Goal: Transaction & Acquisition: Purchase product/service

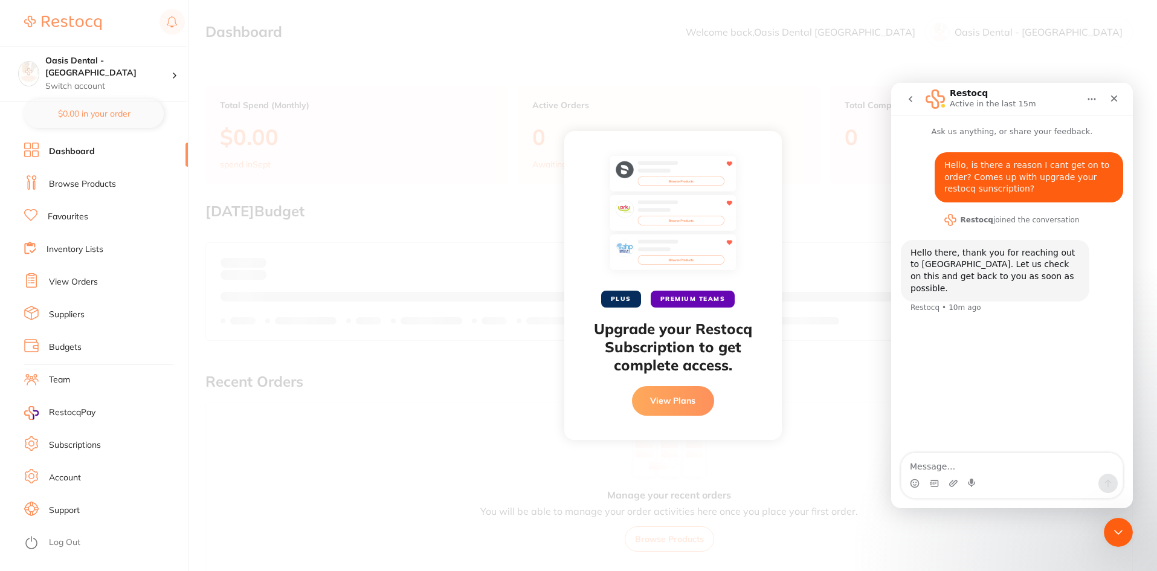
click at [1007, 466] on textarea "Message…" at bounding box center [1011, 463] width 221 height 21
type textarea "Thank you"
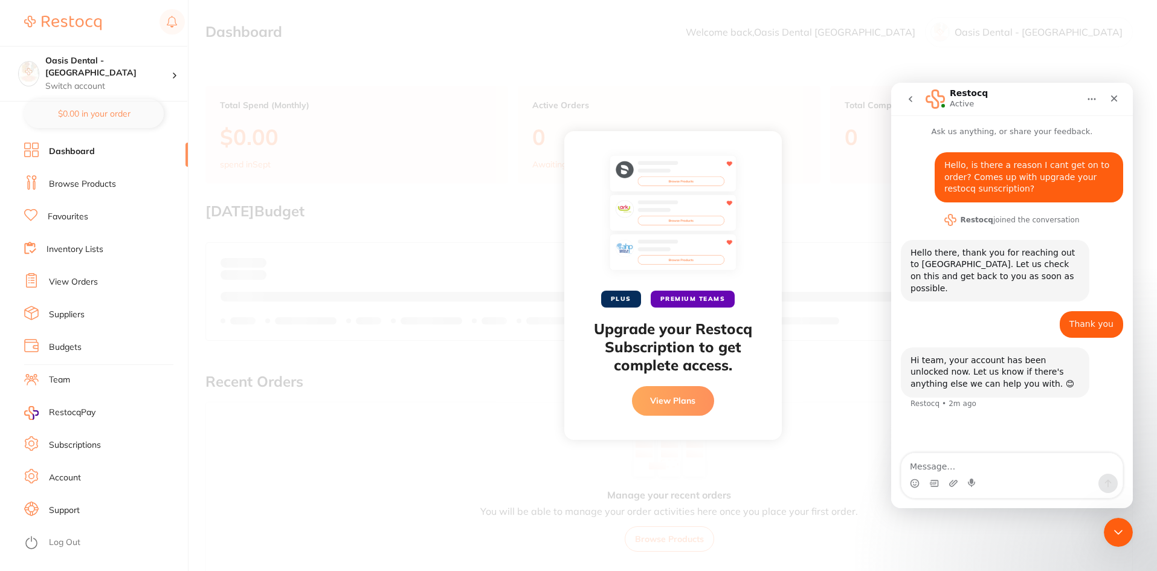
click at [1095, 101] on icon "Home" at bounding box center [1092, 99] width 10 height 10
click at [859, 265] on div "PLUS PREMIUM TEAMS Upgrade your Restocq Subscription to get complete access. Vi…" at bounding box center [672, 285] width 968 height 571
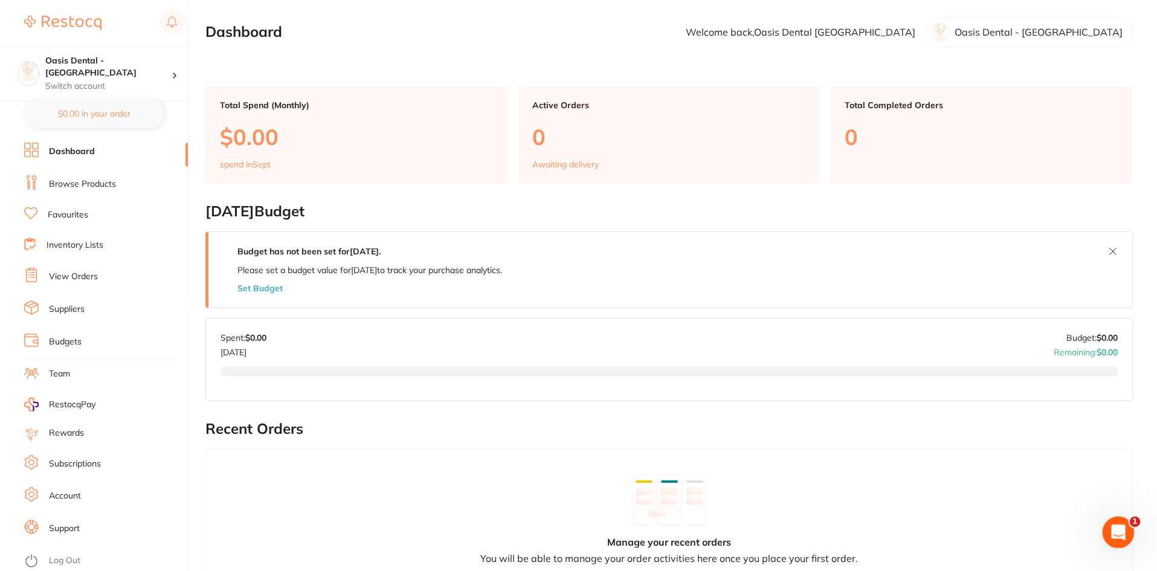
click at [1116, 526] on icon "Open Intercom Messenger" at bounding box center [1117, 531] width 20 height 20
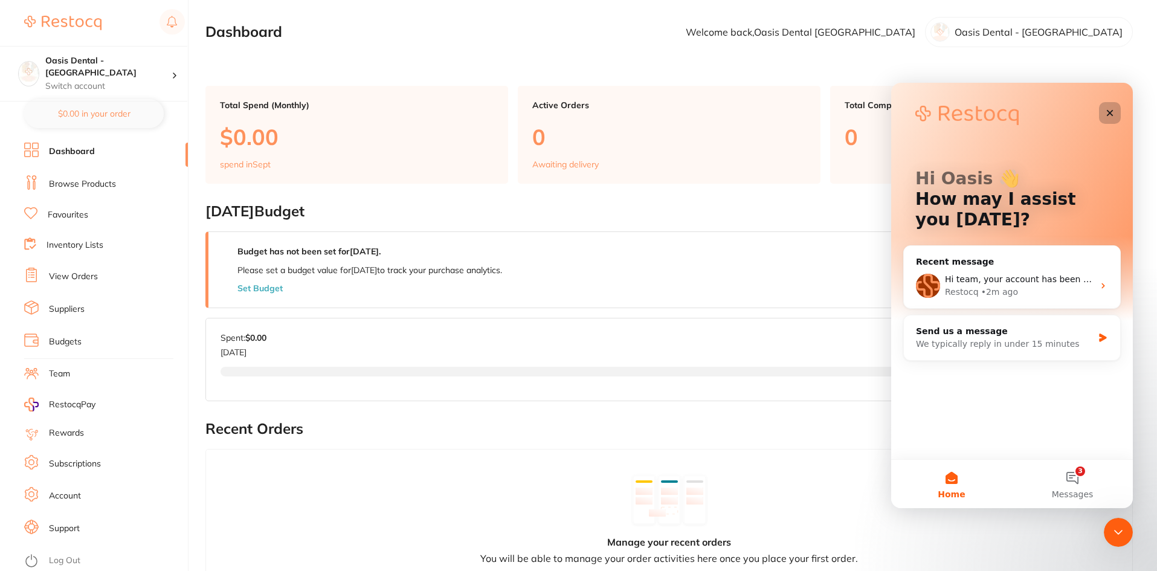
click at [1110, 111] on icon "Close" at bounding box center [1110, 113] width 10 height 10
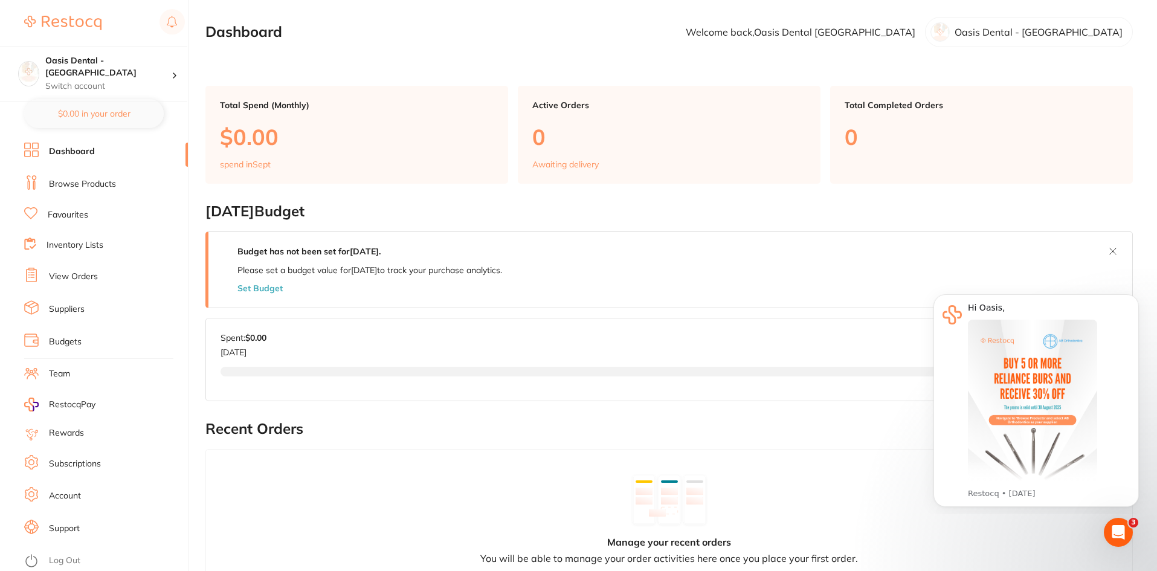
click at [82, 178] on link "Browse Products" at bounding box center [82, 184] width 67 height 12
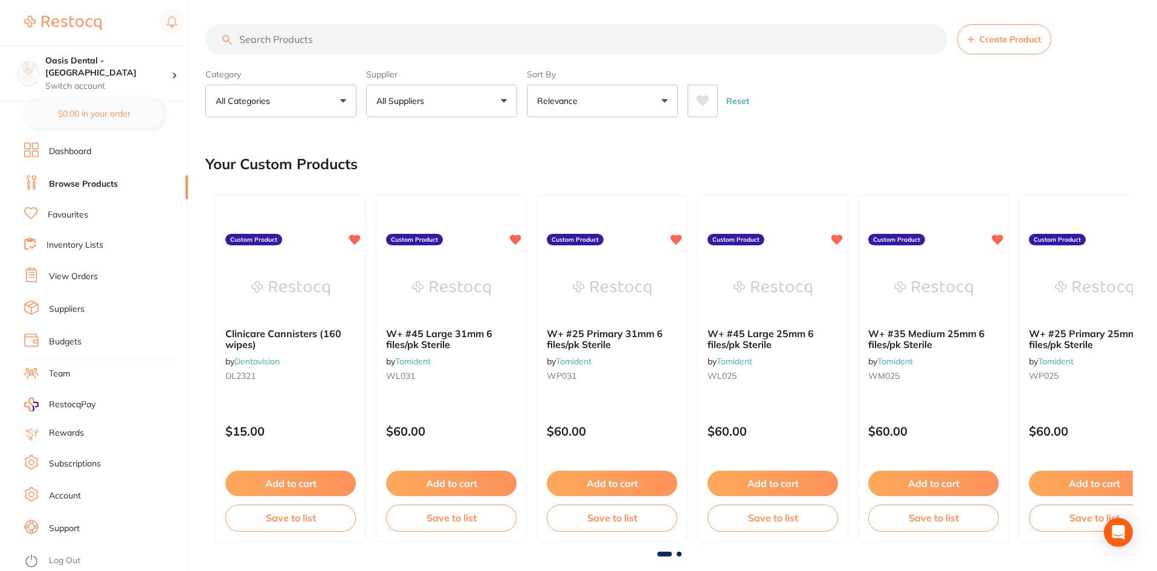
click at [68, 211] on link "Favourites" at bounding box center [68, 215] width 40 height 12
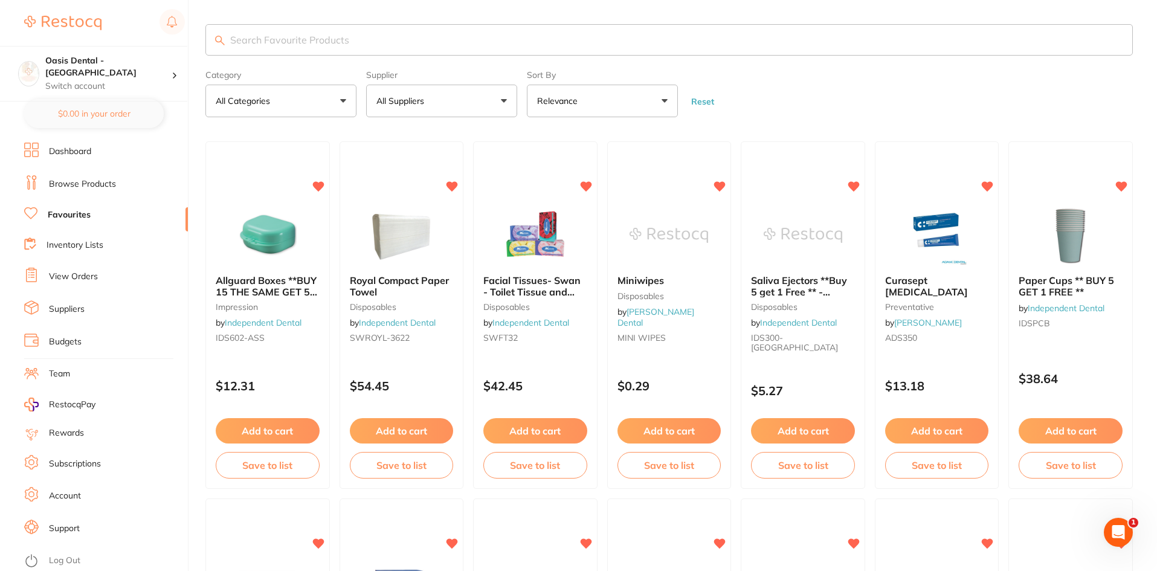
click at [267, 46] on input "search" at bounding box center [668, 39] width 927 height 31
type input "black gloves"
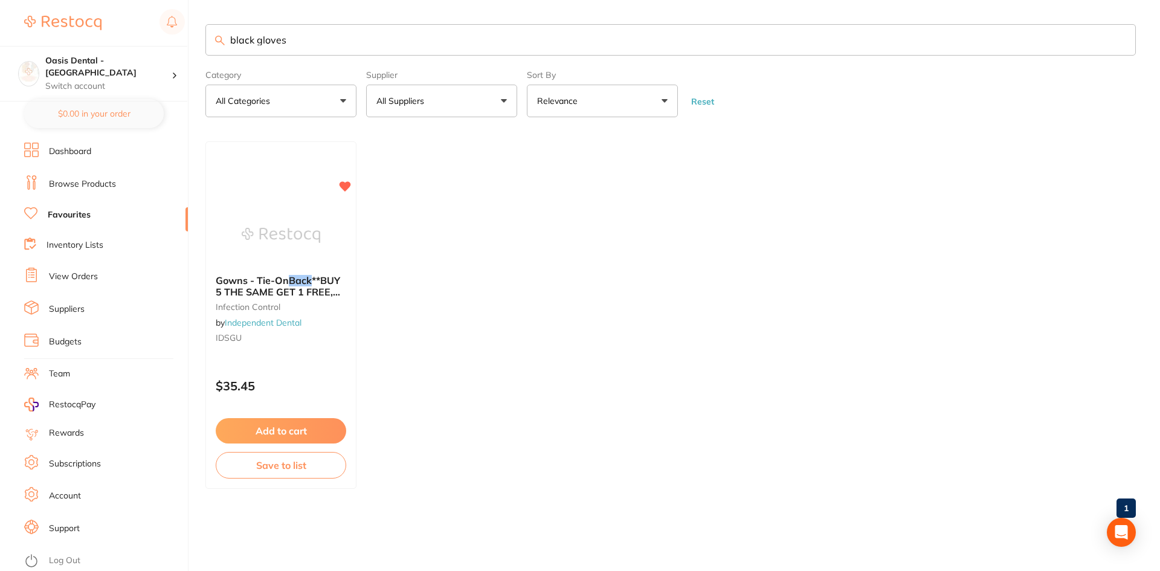
click at [579, 294] on ul "Gowns - Tie-On Back **BUY 5 THE SAME GET 1 FREE, BUY 9 THE SAME GET 3 FREE!!** …" at bounding box center [670, 314] width 930 height 347
drag, startPoint x: 297, startPoint y: 47, endPoint x: 103, endPoint y: 48, distance: 193.3
click at [103, 48] on div "$0.00 Oasis Dental - Brighton Switch account Oasis Dental - Brighton $0.00 in y…" at bounding box center [580, 285] width 1160 height 571
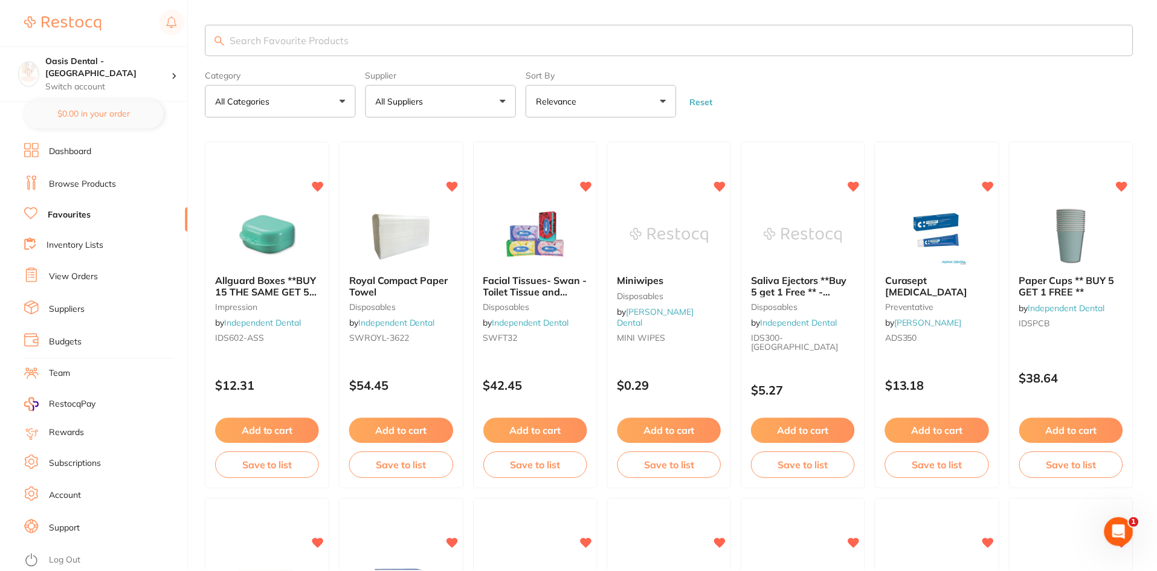
scroll to position [0, 0]
click at [75, 158] on li "Dashboard" at bounding box center [106, 152] width 164 height 18
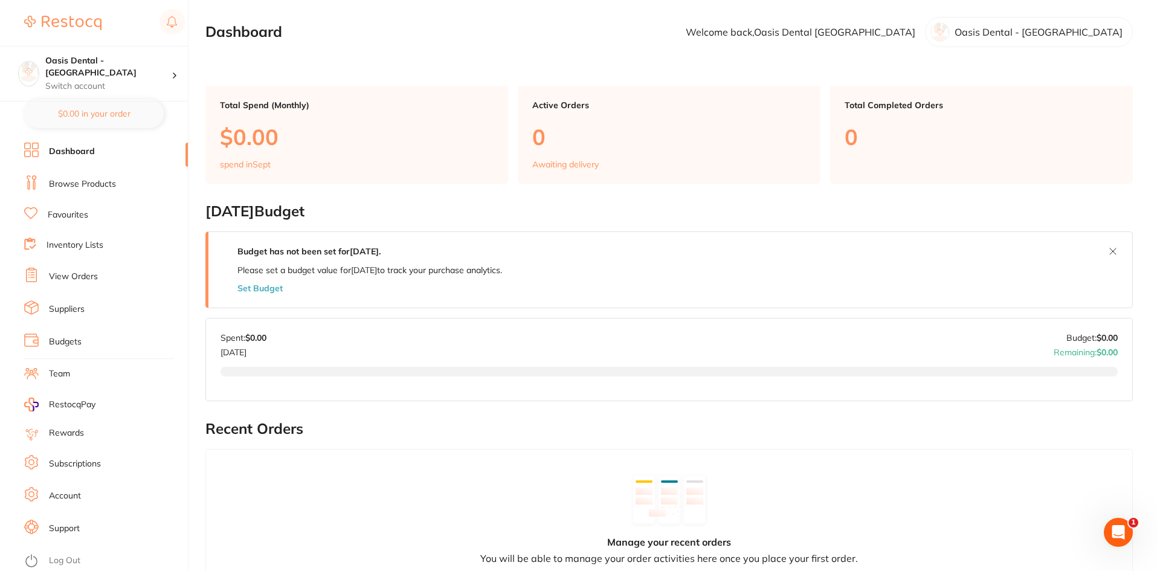
click at [103, 188] on link "Browse Products" at bounding box center [82, 184] width 67 height 12
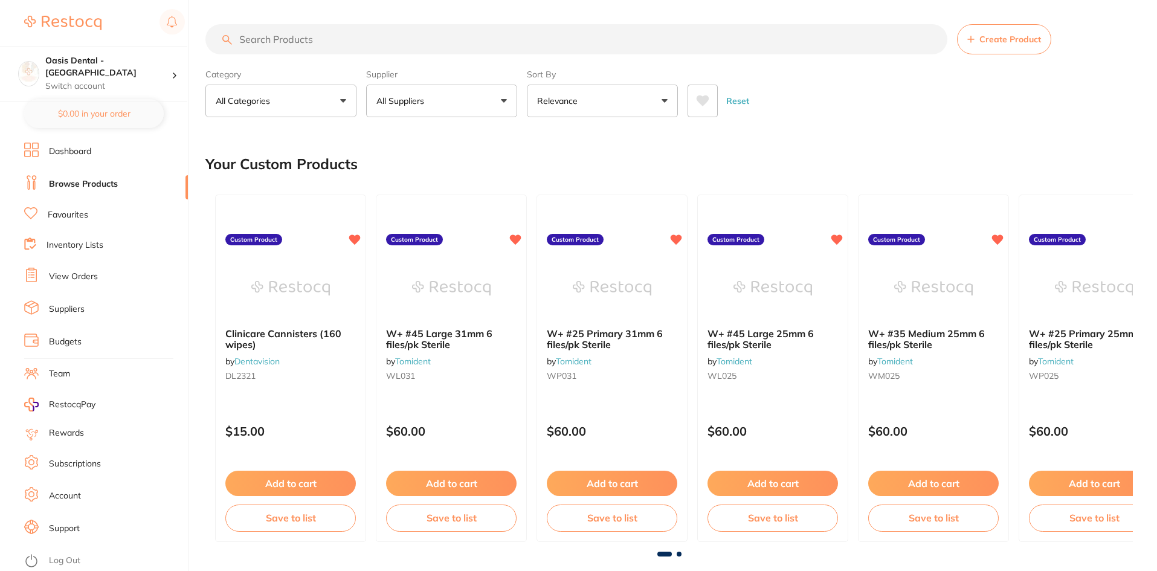
scroll to position [60, 0]
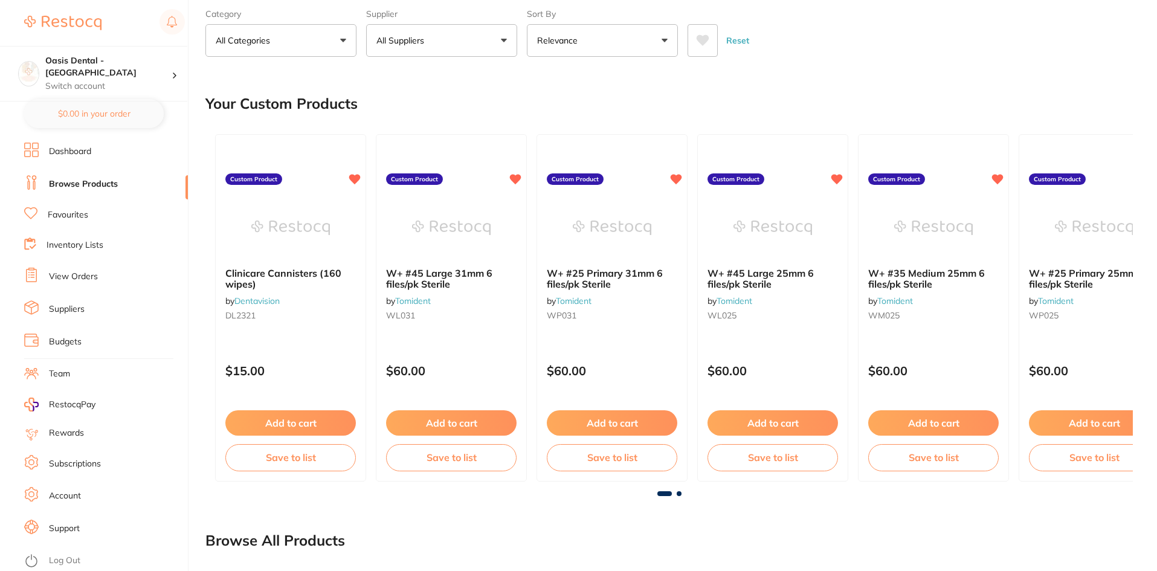
click at [48, 302] on li "Suppliers" at bounding box center [106, 309] width 164 height 18
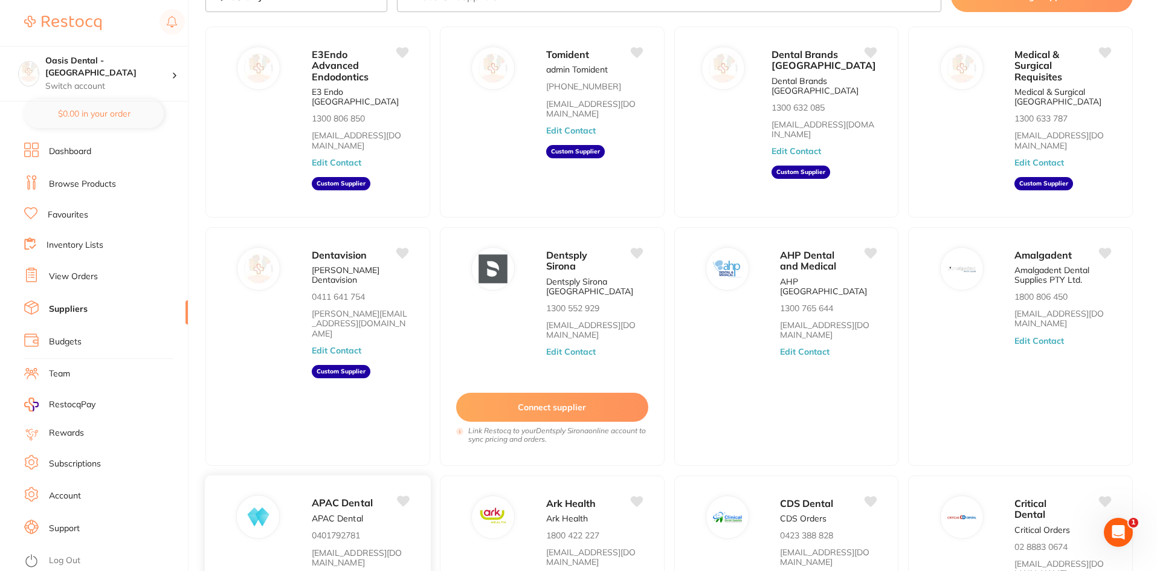
scroll to position [208, 0]
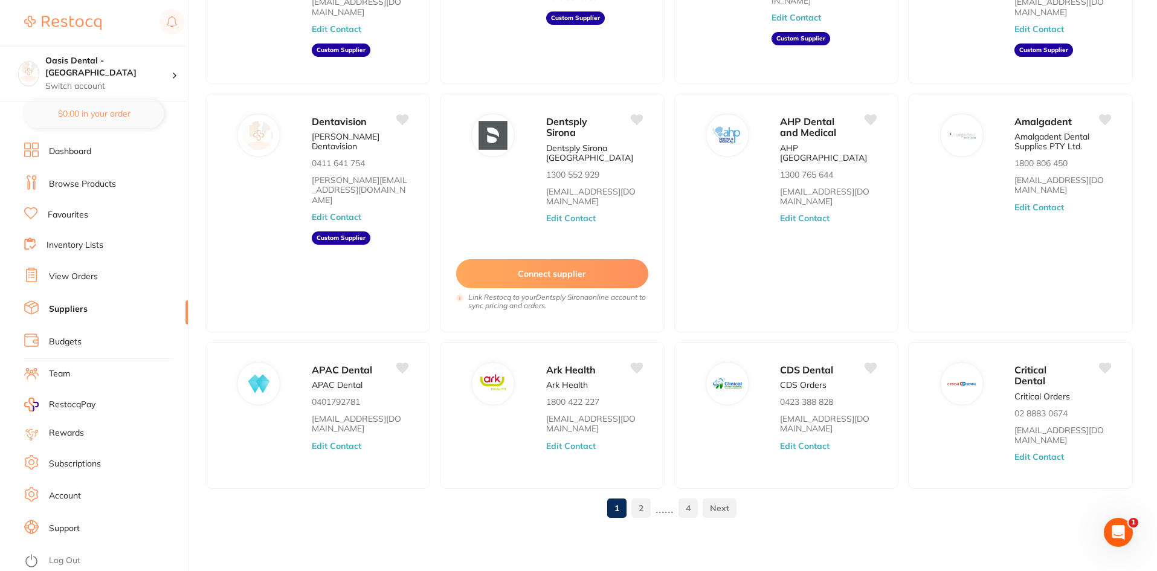
click at [646, 503] on link "2" at bounding box center [640, 508] width 19 height 24
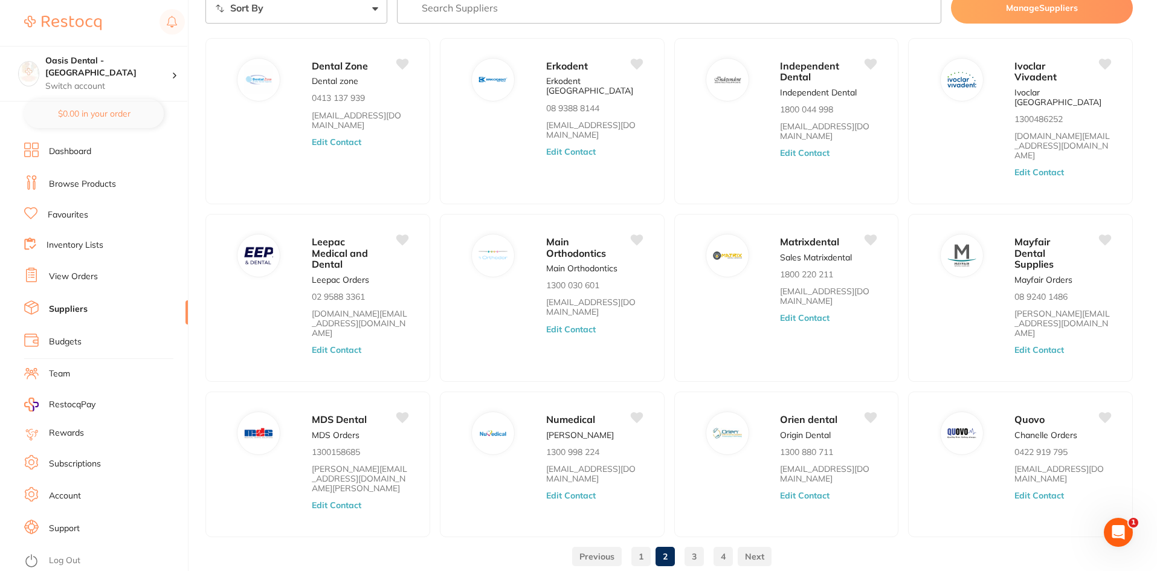
click at [601, 544] on link at bounding box center [597, 556] width 50 height 24
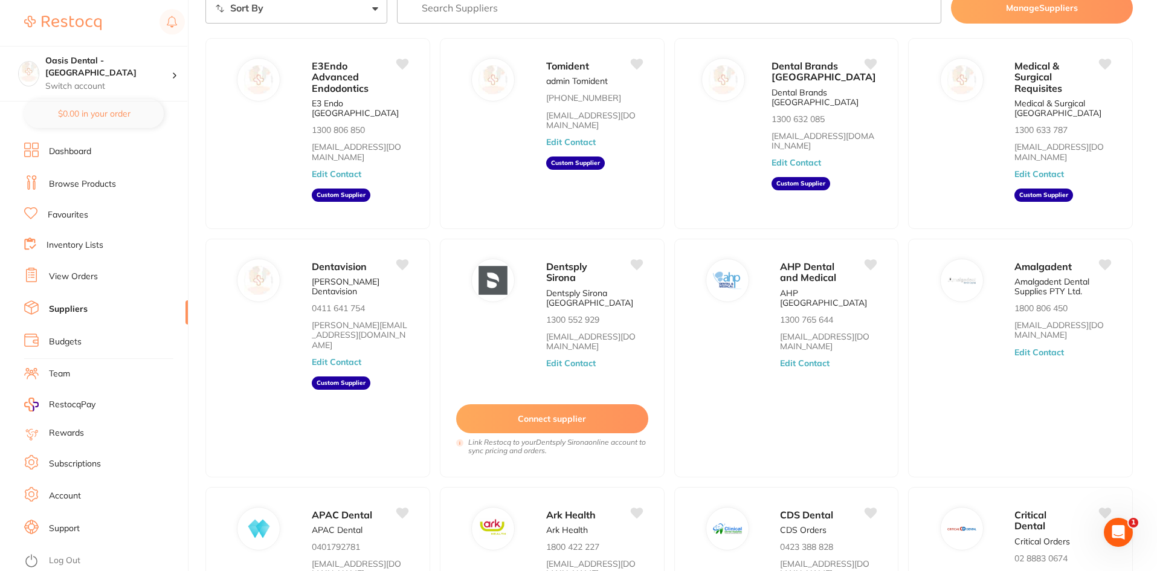
click at [1051, 7] on button "Manage Suppliers" at bounding box center [1042, 7] width 182 height 31
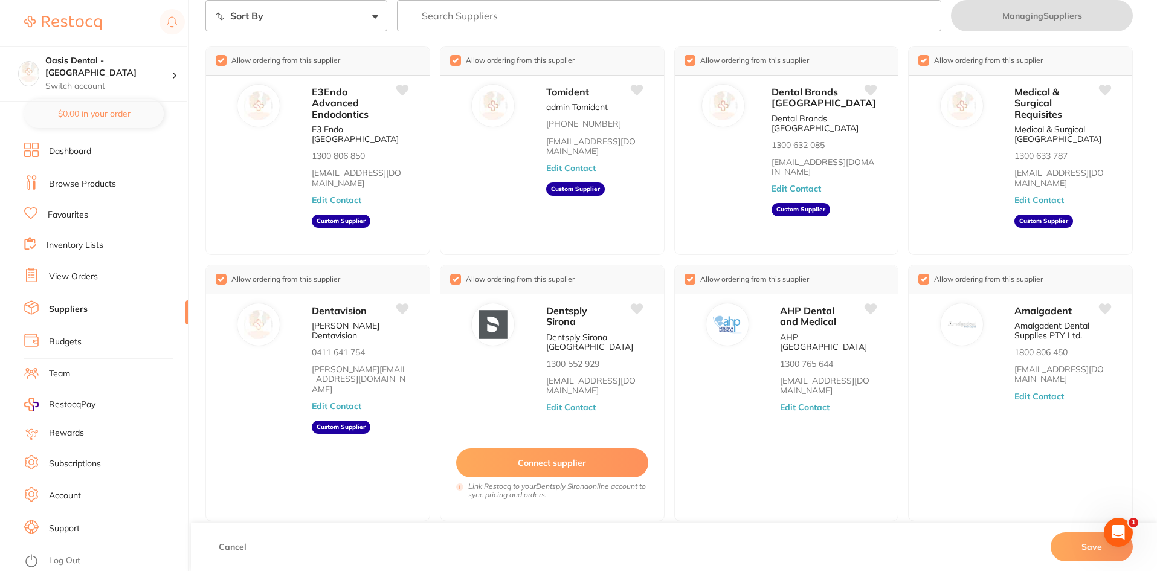
click at [715, 20] on input "search" at bounding box center [669, 15] width 545 height 31
click at [462, 11] on input "search" at bounding box center [669, 15] width 545 height 31
type input "henry shein"
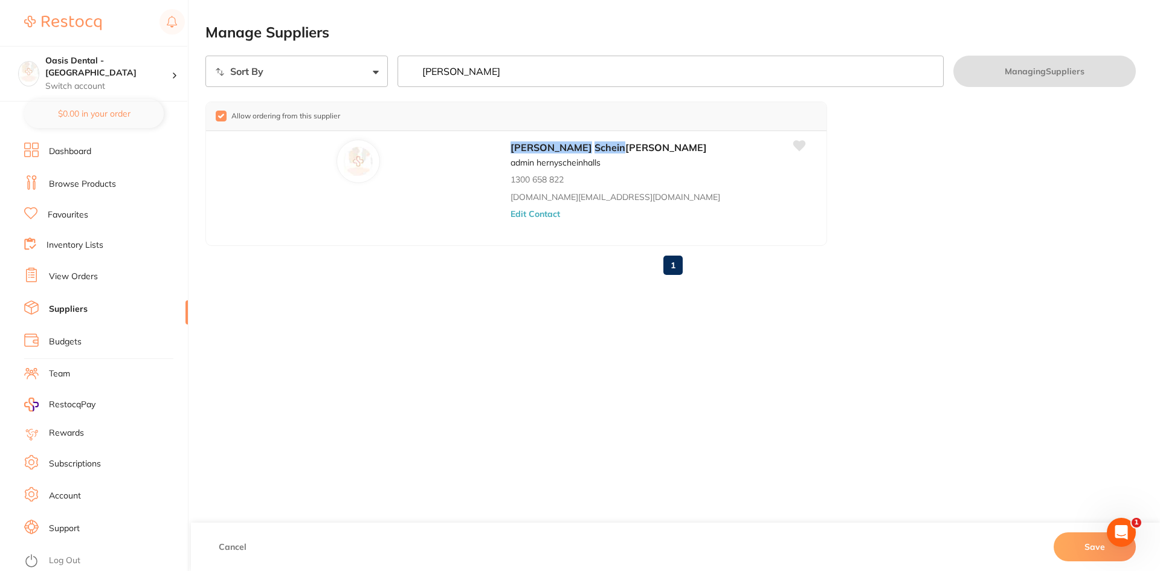
drag, startPoint x: 354, startPoint y: 408, endPoint x: 172, endPoint y: 227, distance: 256.7
click at [352, 408] on div "Manage Suppliers Sort By A-Z Z-A henry shein Managing Suppliers Allow ordering …" at bounding box center [682, 285] width 955 height 571
click at [89, 157] on link "Dashboard" at bounding box center [70, 152] width 42 height 12
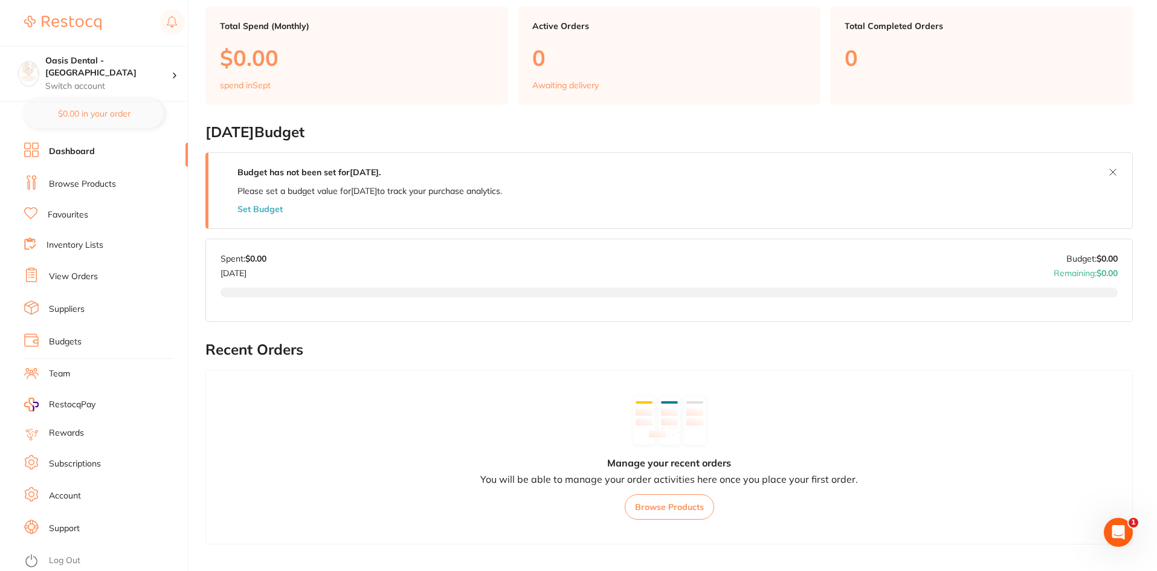
scroll to position [60, 0]
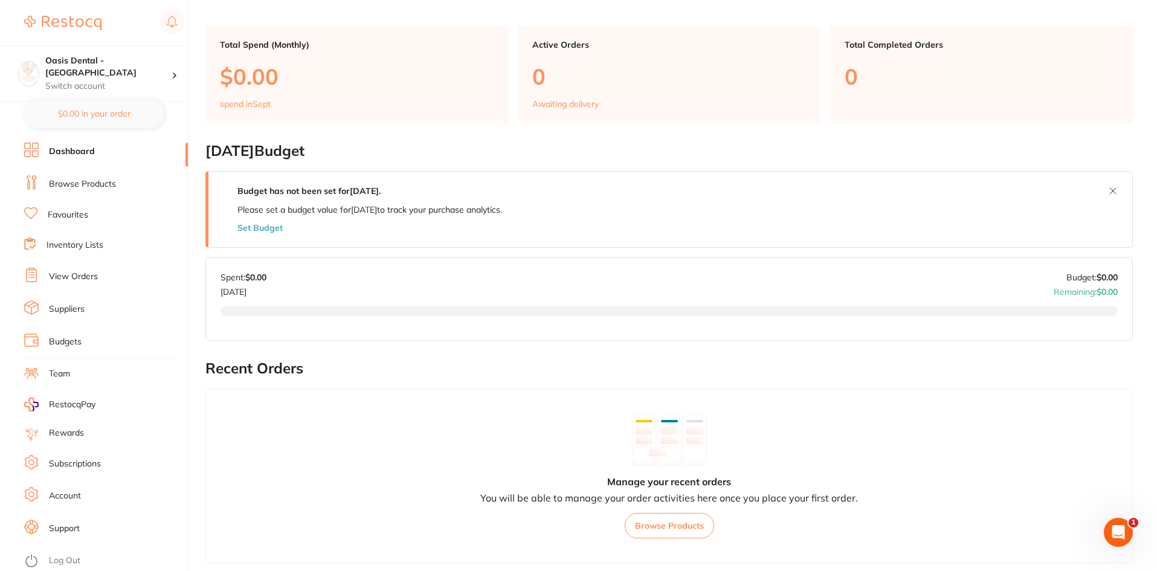
click at [77, 246] on link "Inventory Lists" at bounding box center [75, 245] width 57 height 12
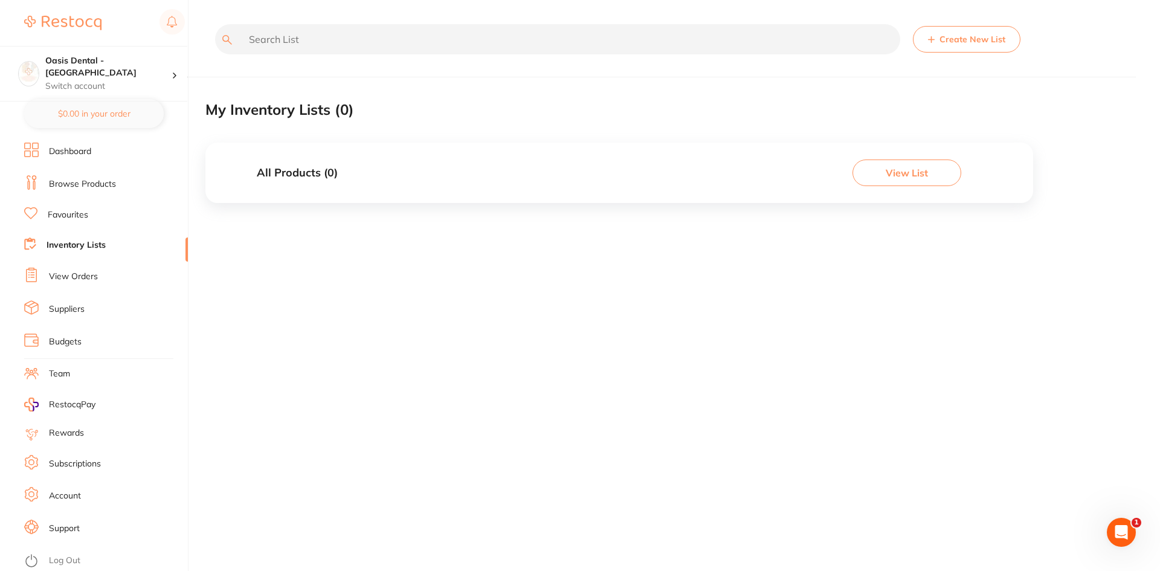
click at [79, 274] on link "View Orders" at bounding box center [73, 277] width 49 height 12
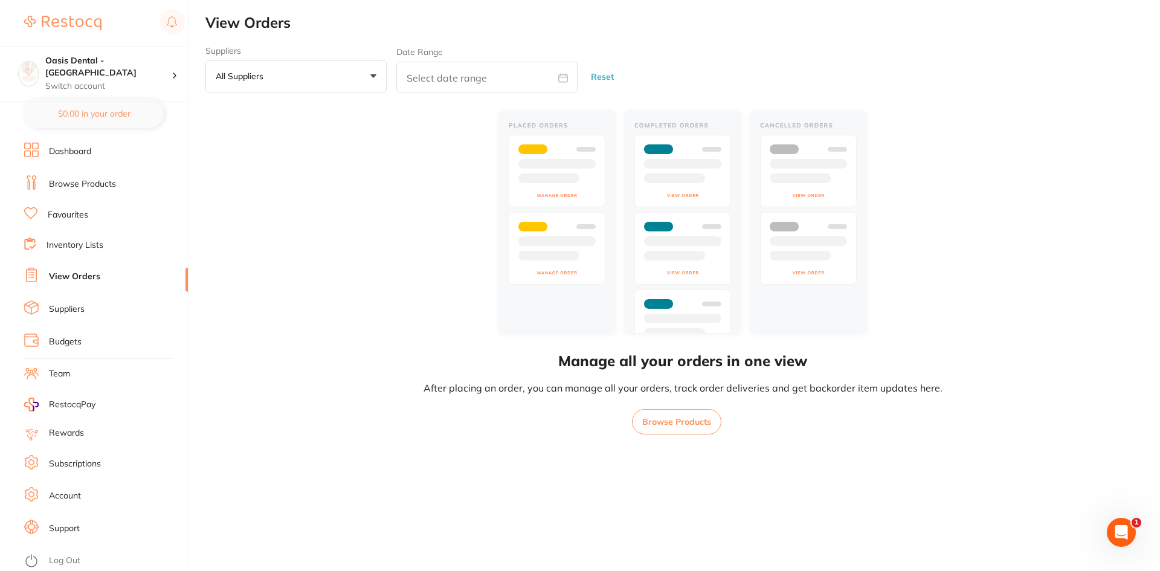
click at [80, 305] on link "Suppliers" at bounding box center [67, 309] width 36 height 12
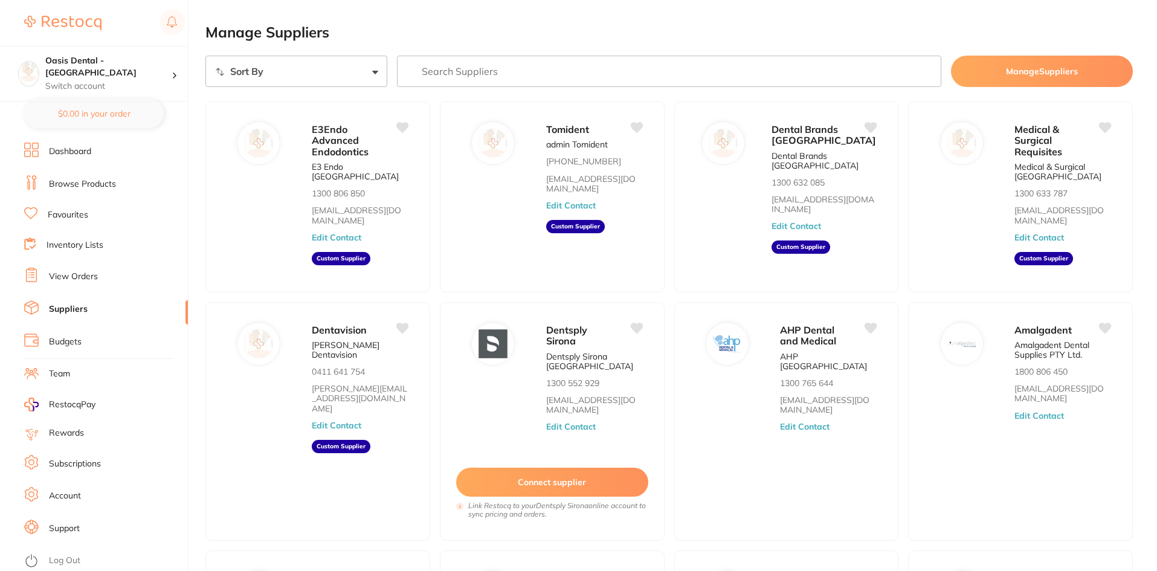
click at [83, 341] on li "Budgets" at bounding box center [106, 342] width 164 height 18
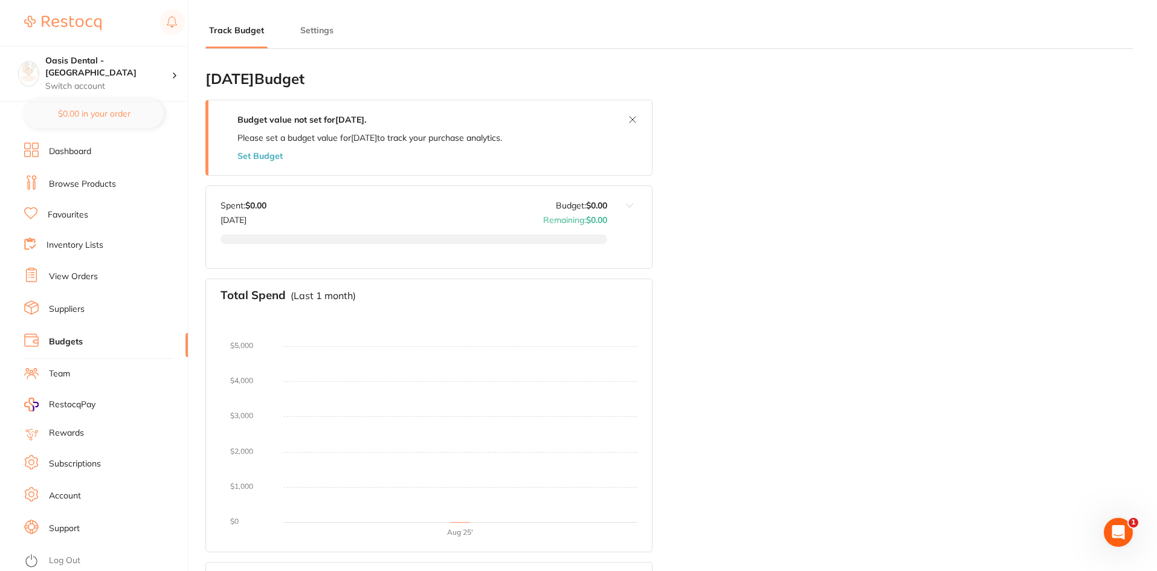
click at [82, 152] on link "Dashboard" at bounding box center [70, 152] width 42 height 12
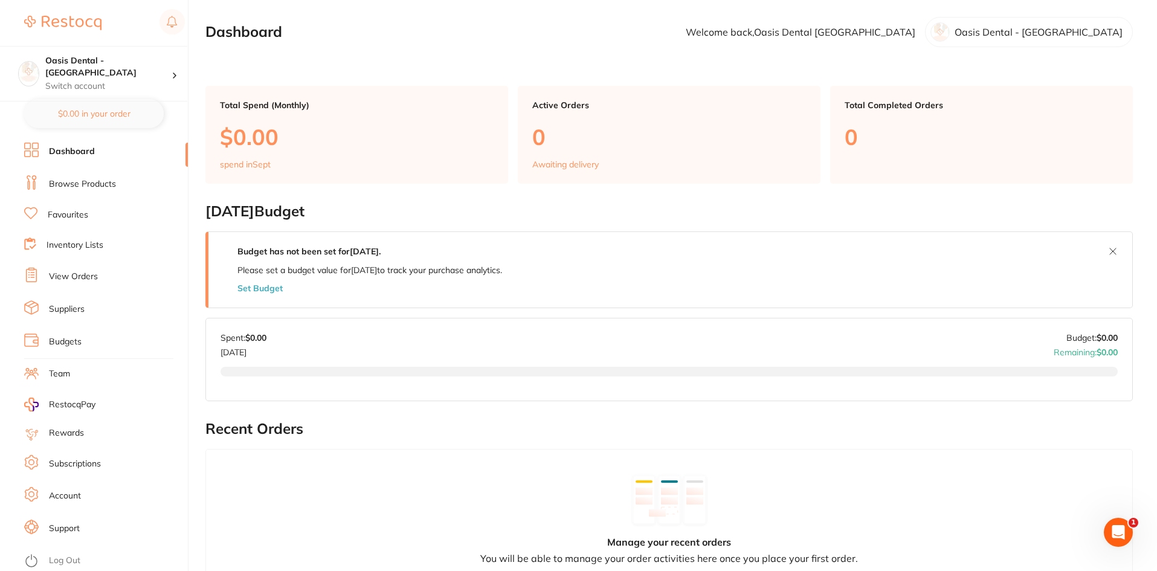
click at [65, 187] on link "Browse Products" at bounding box center [82, 184] width 67 height 12
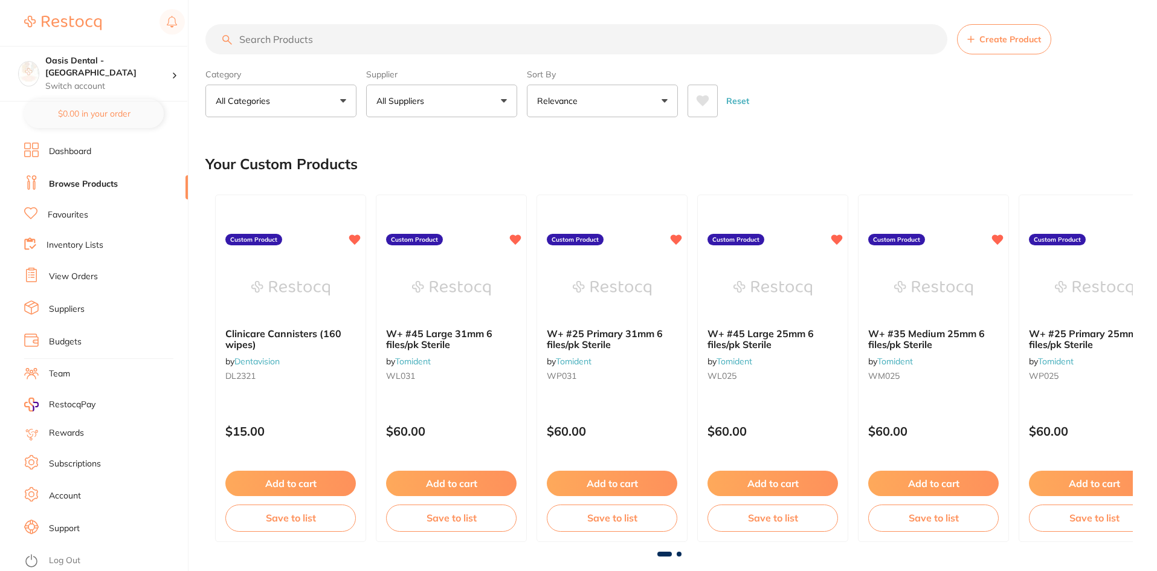
click at [449, 102] on button "All Suppliers" at bounding box center [441, 101] width 151 height 33
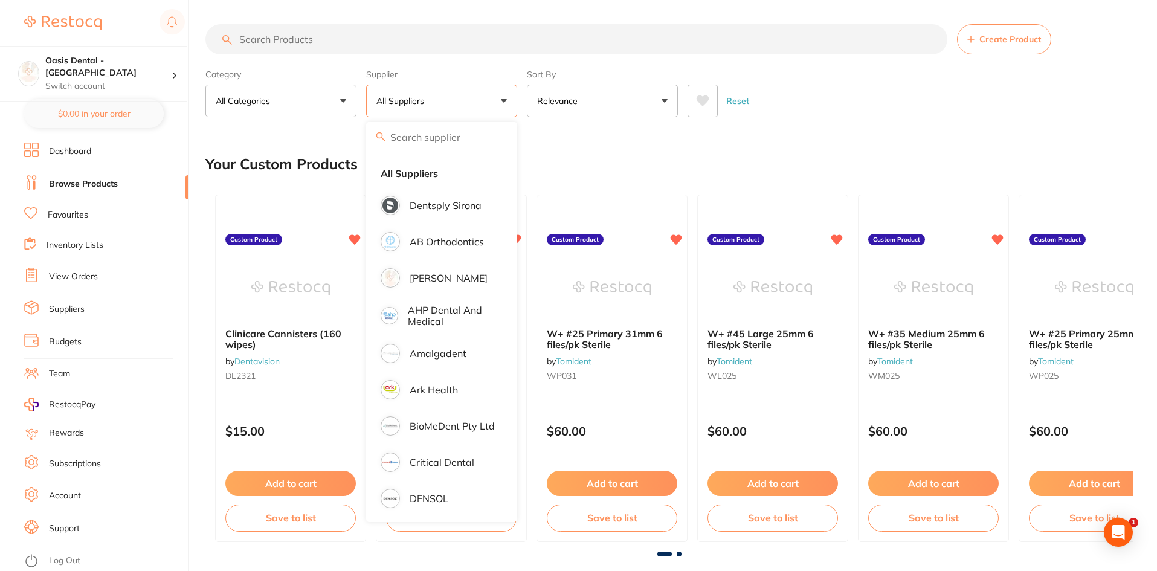
click at [301, 95] on button "All Categories" at bounding box center [280, 101] width 151 height 33
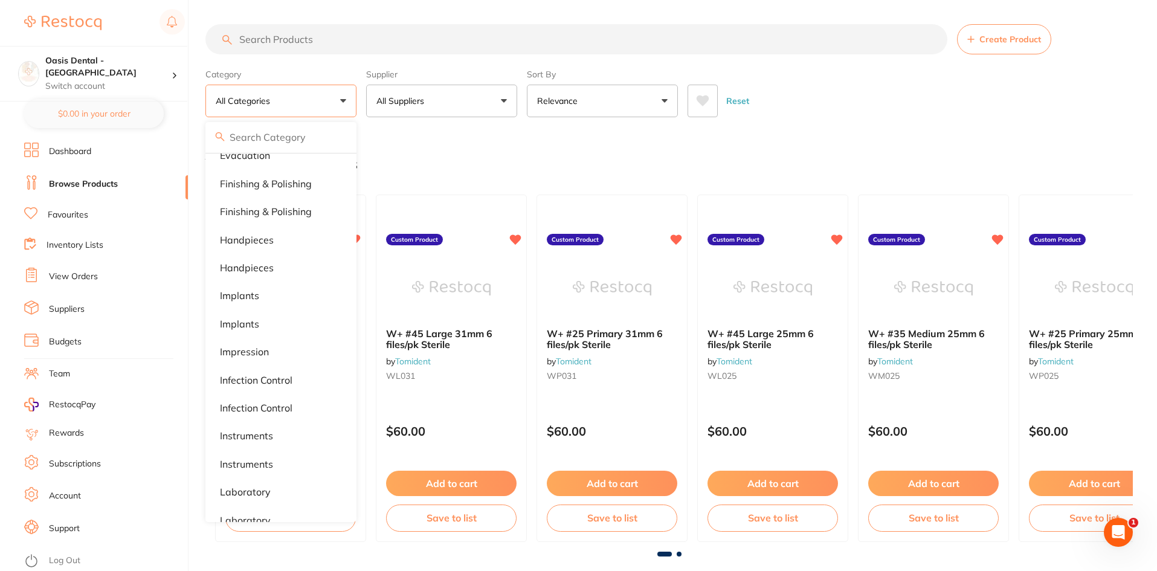
scroll to position [544, 0]
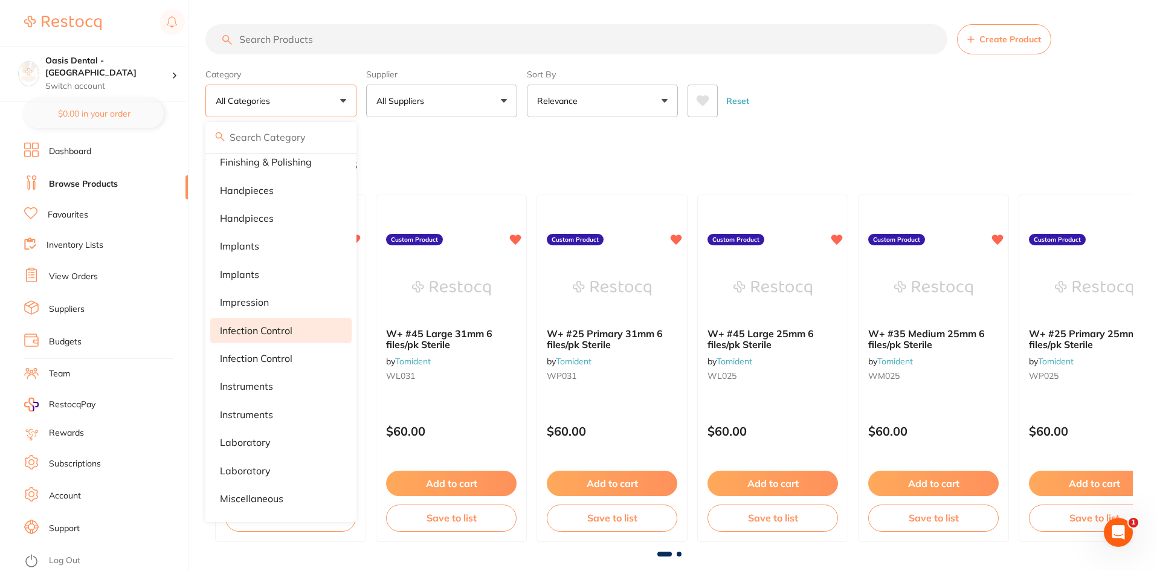
click at [283, 326] on p "infection control" at bounding box center [256, 330] width 72 height 11
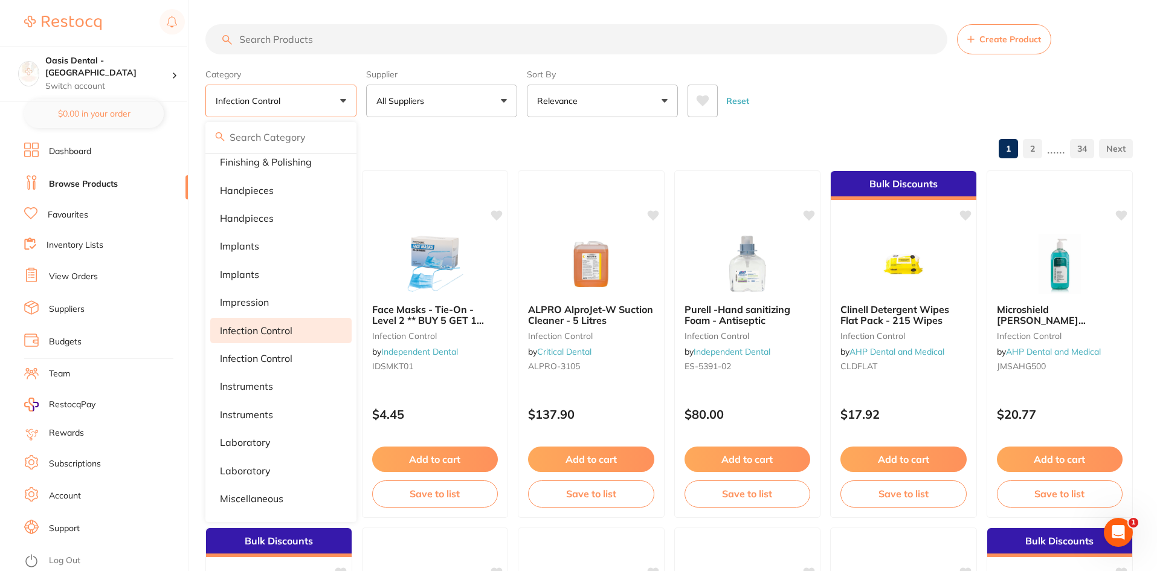
click at [438, 103] on button "All Suppliers" at bounding box center [441, 101] width 151 height 33
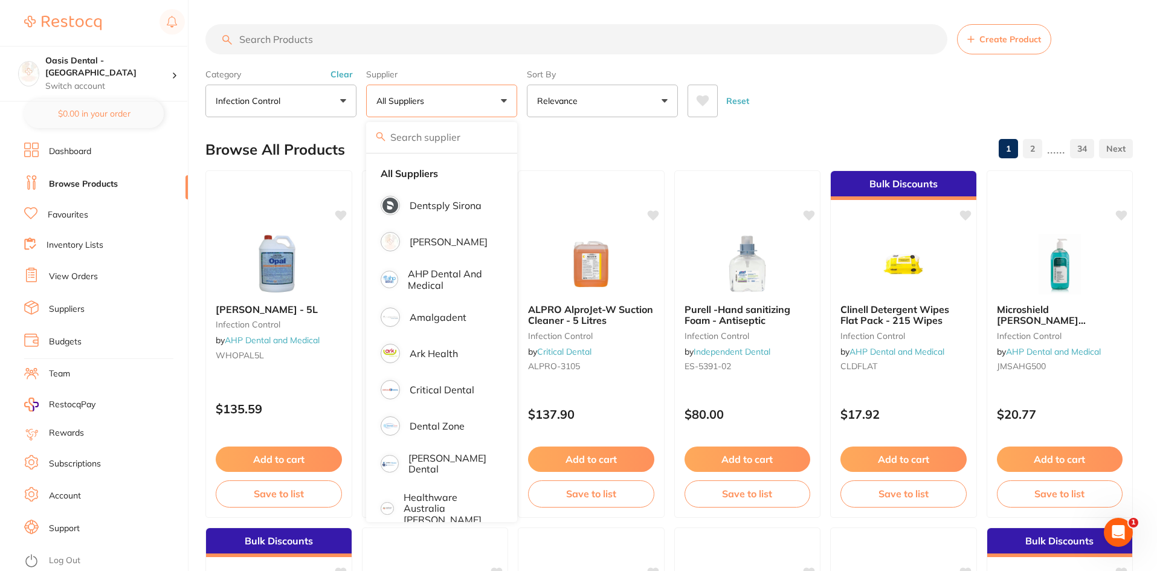
scroll to position [0, 0]
click at [438, 102] on button "All Suppliers" at bounding box center [441, 101] width 151 height 33
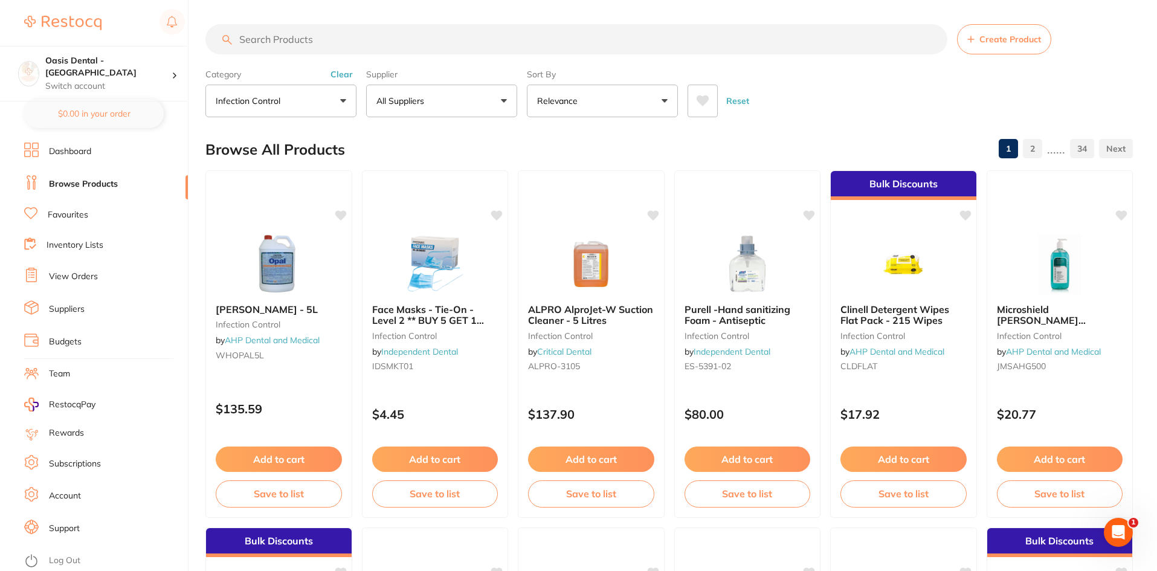
click at [623, 92] on button "Relevance" at bounding box center [602, 101] width 151 height 33
click at [300, 30] on input "search" at bounding box center [576, 39] width 742 height 30
type input "gloves"
